Goal: Check status: Check status

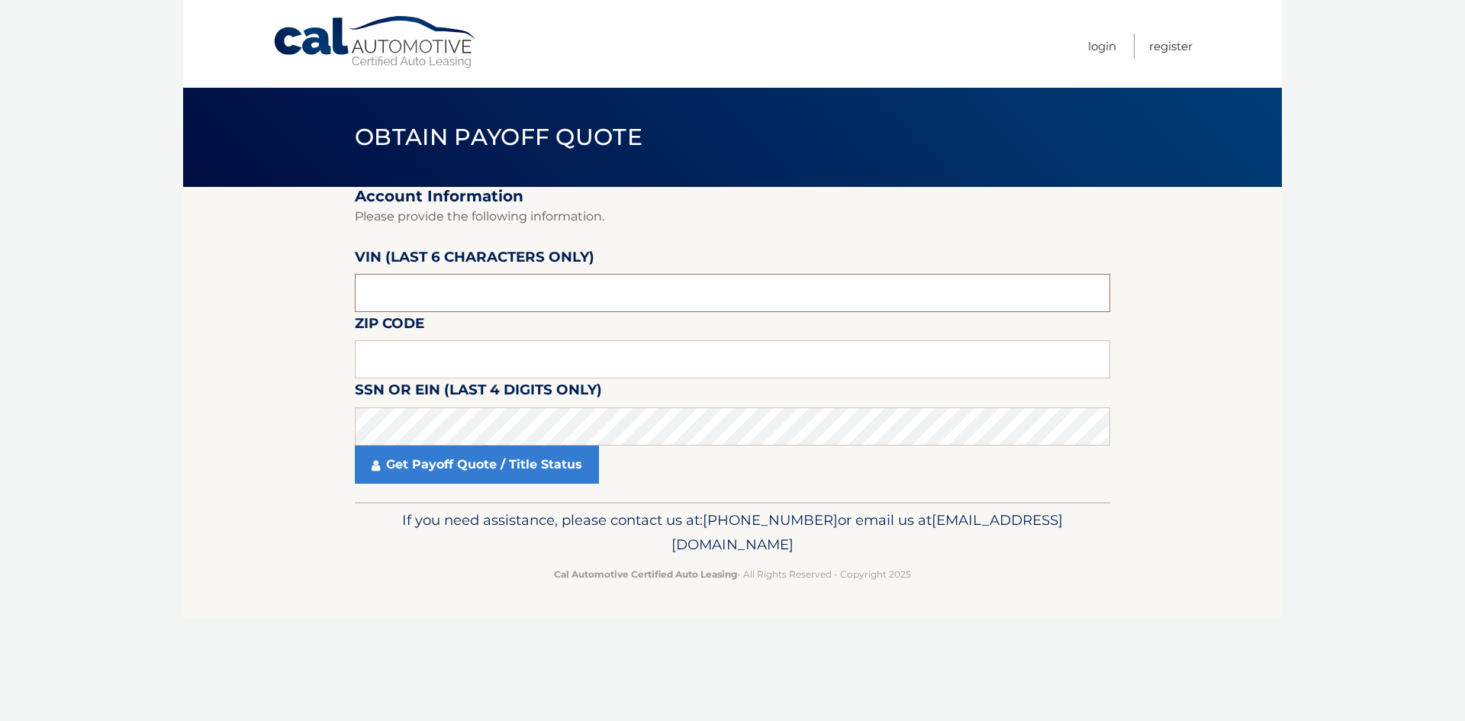
click at [488, 289] on input "text" at bounding box center [732, 293] width 755 height 38
click at [436, 282] on input "text" at bounding box center [732, 293] width 755 height 38
paste input "702823"
type input "702823"
type input "07712"
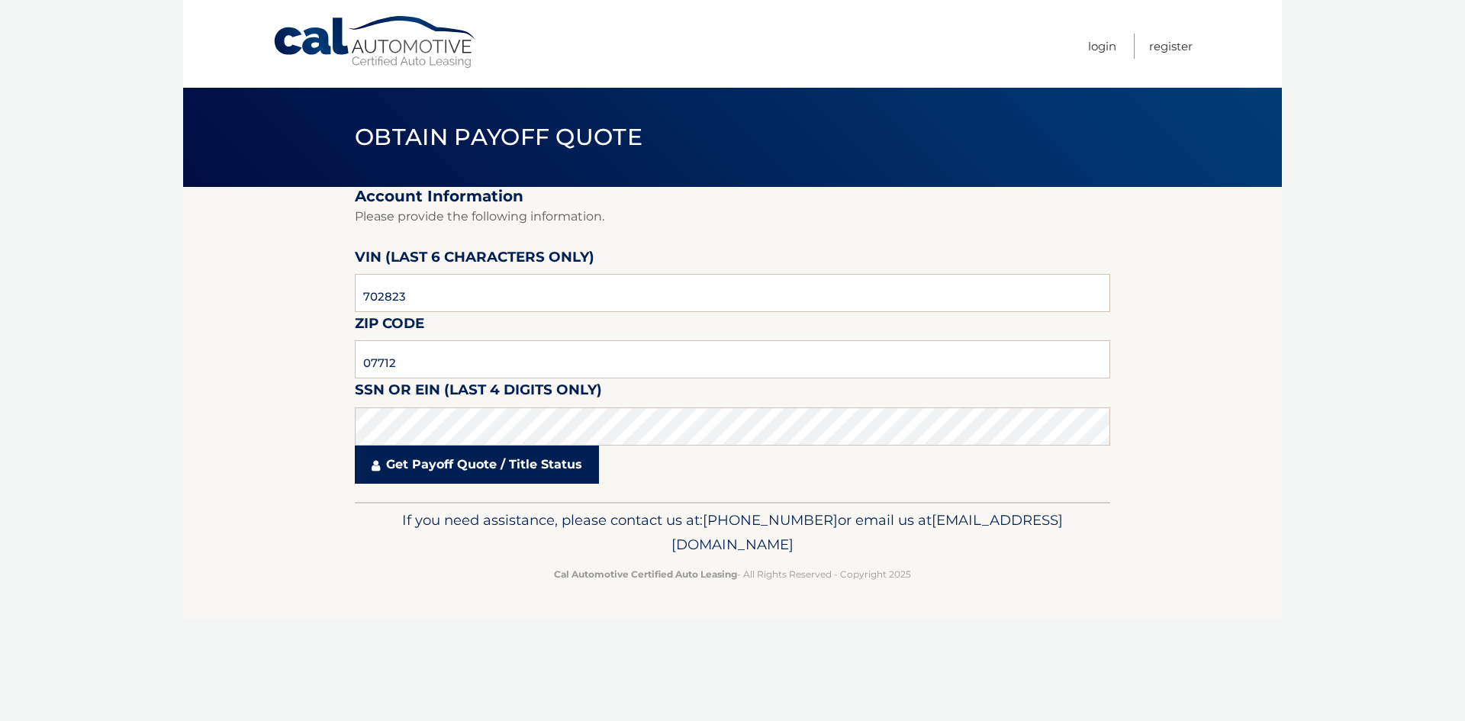
click at [501, 483] on link "Get Payoff Quote / Title Status" at bounding box center [477, 465] width 244 height 38
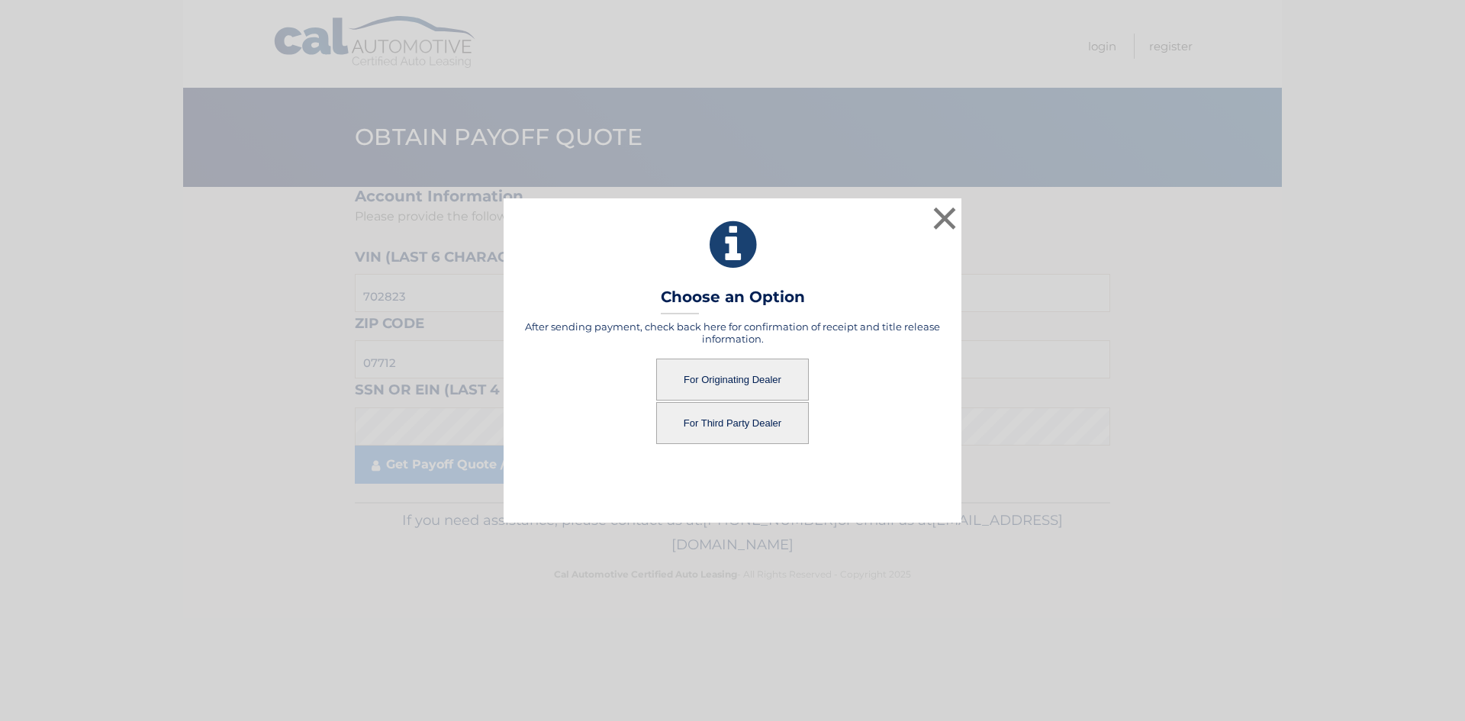
click at [740, 385] on button "For Originating Dealer" at bounding box center [732, 380] width 153 height 42
click at [745, 372] on button "For Originating Dealer" at bounding box center [732, 380] width 153 height 42
click at [710, 382] on button "For Originating Dealer" at bounding box center [732, 380] width 153 height 42
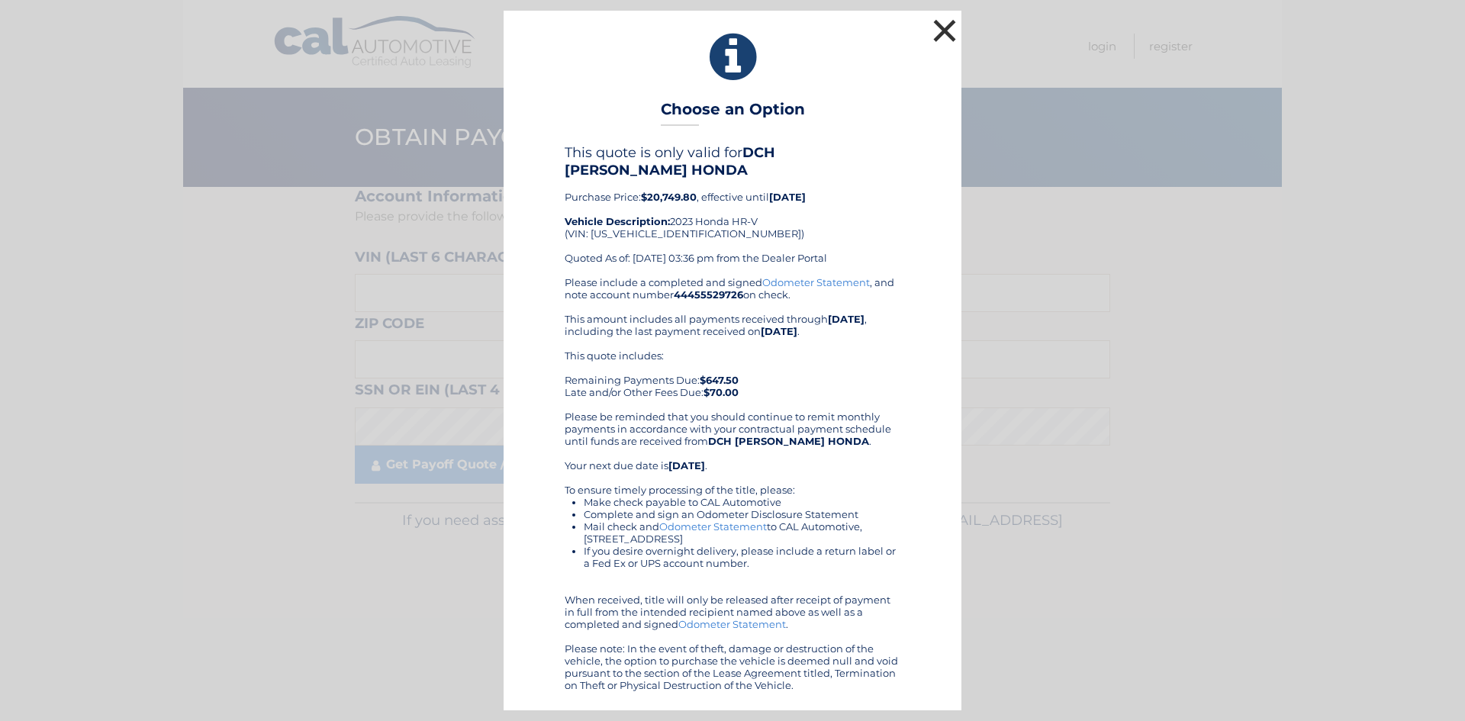
click at [942, 37] on button "×" at bounding box center [944, 30] width 31 height 31
